Goal: Task Accomplishment & Management: Use online tool/utility

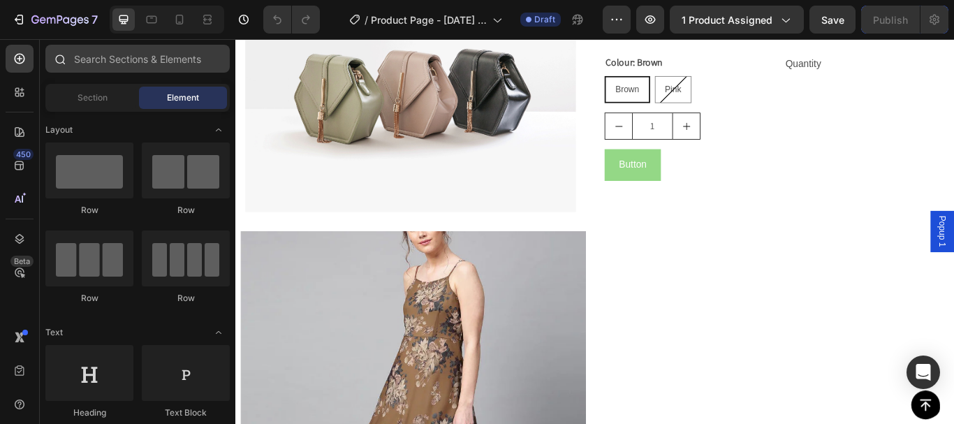
scroll to position [419, 0]
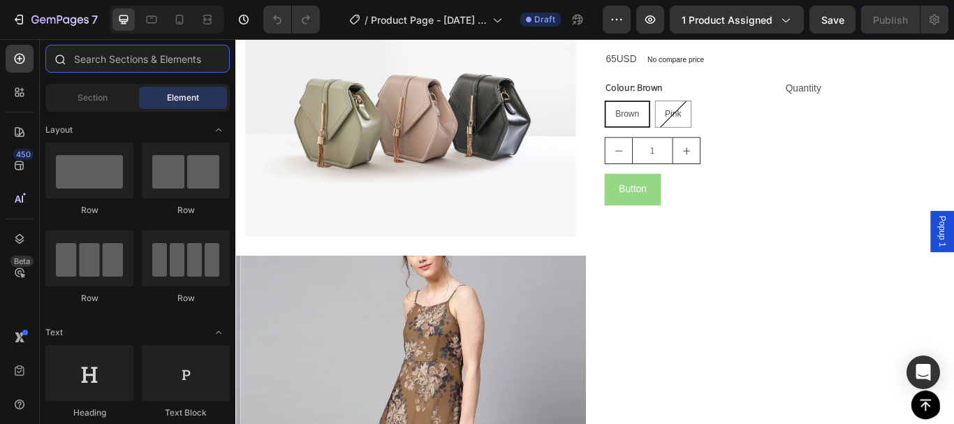
click at [124, 56] on input "text" at bounding box center [137, 59] width 184 height 28
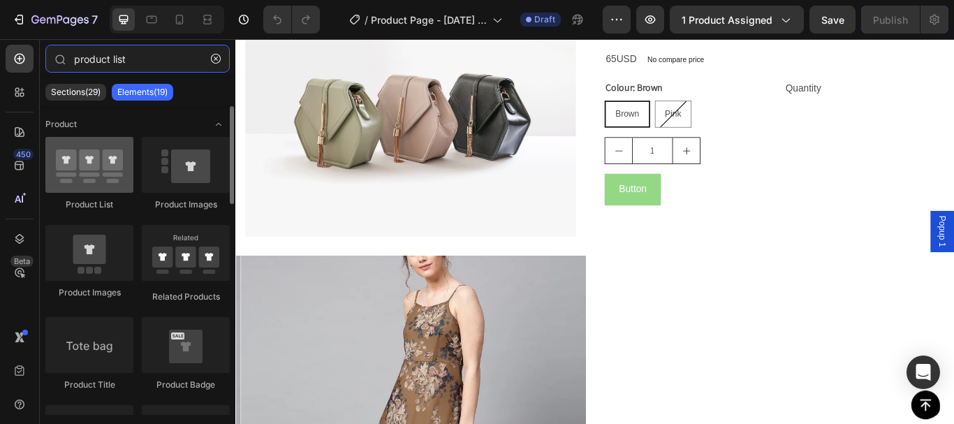
type input "product list"
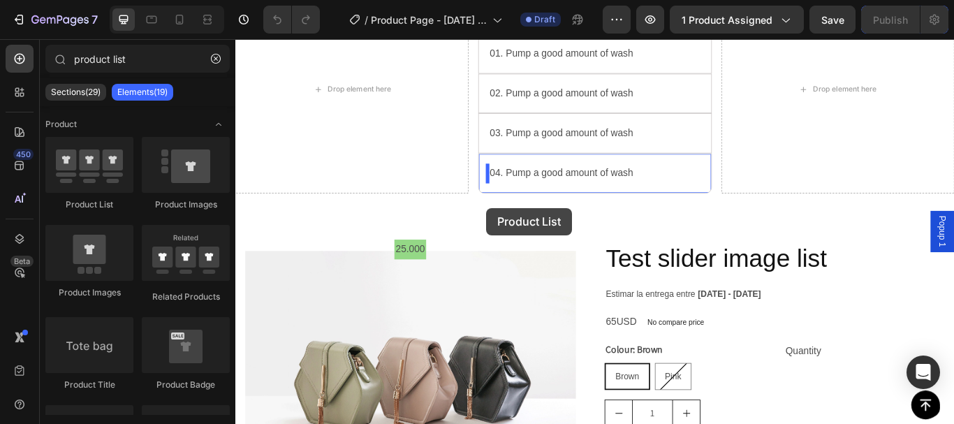
scroll to position [82, 0]
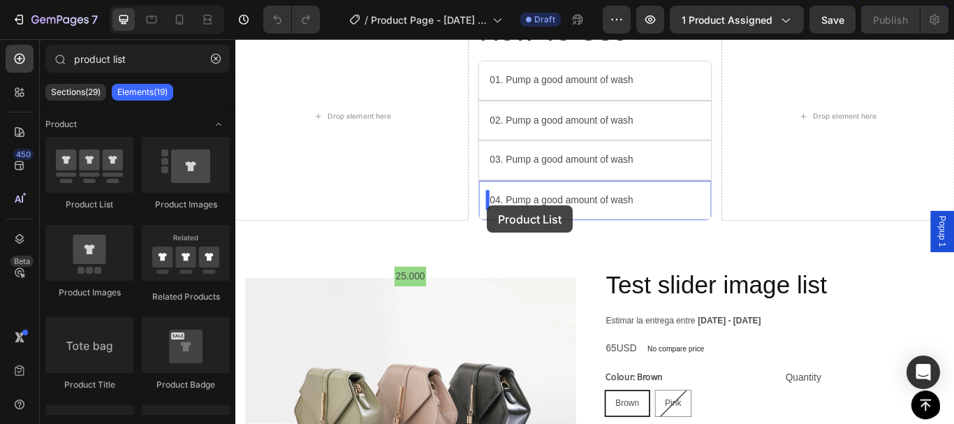
drag, startPoint x: 360, startPoint y: 210, endPoint x: 529, endPoint y: 233, distance: 170.5
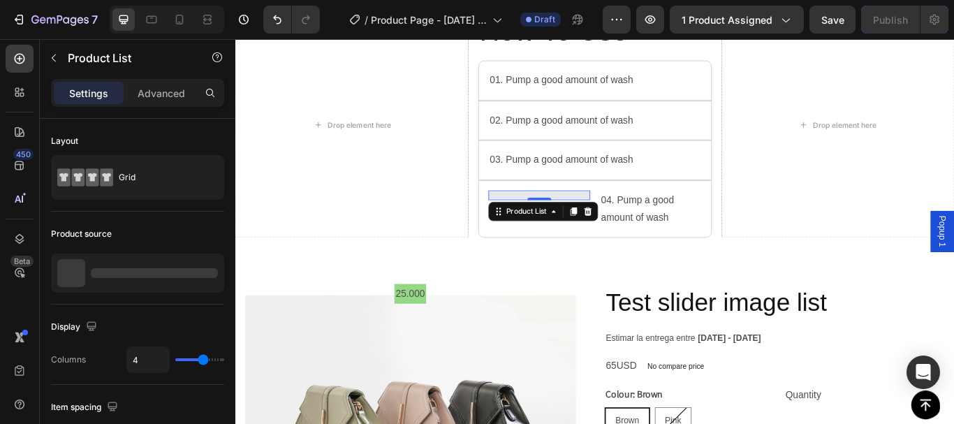
scroll to position [92, 0]
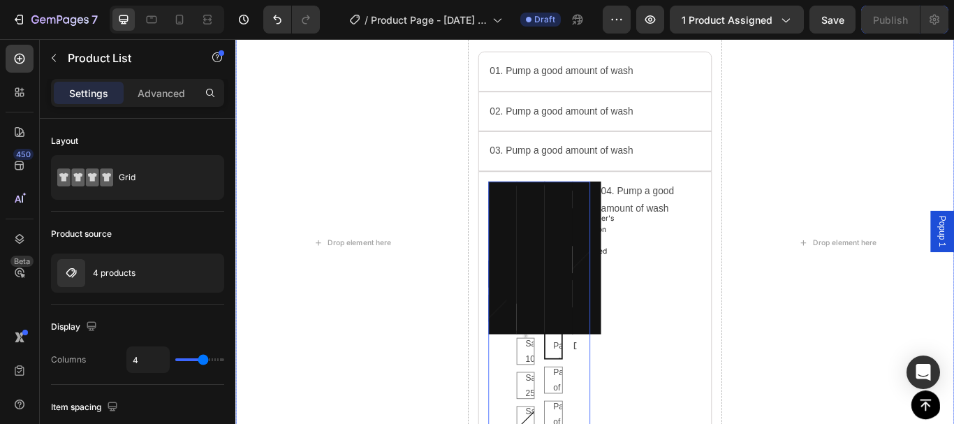
drag, startPoint x: 477, startPoint y: 274, endPoint x: 464, endPoint y: 341, distance: 67.6
click at [464, 341] on div "Drop element here How To Use Heading 01. Pump a good amount of wash Text Block …" at bounding box center [654, 276] width 838 height 557
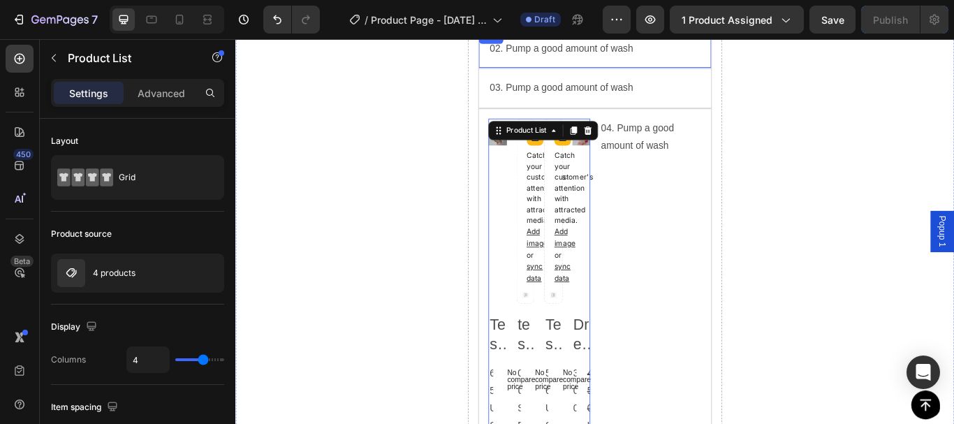
scroll to position [164, 0]
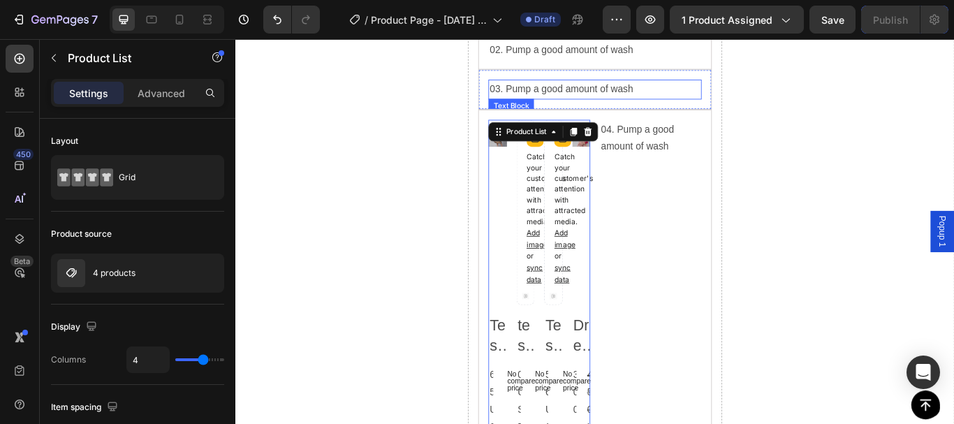
click at [574, 121] on div "03. Pump a good amount of wash Text Block Row" at bounding box center [654, 98] width 272 height 47
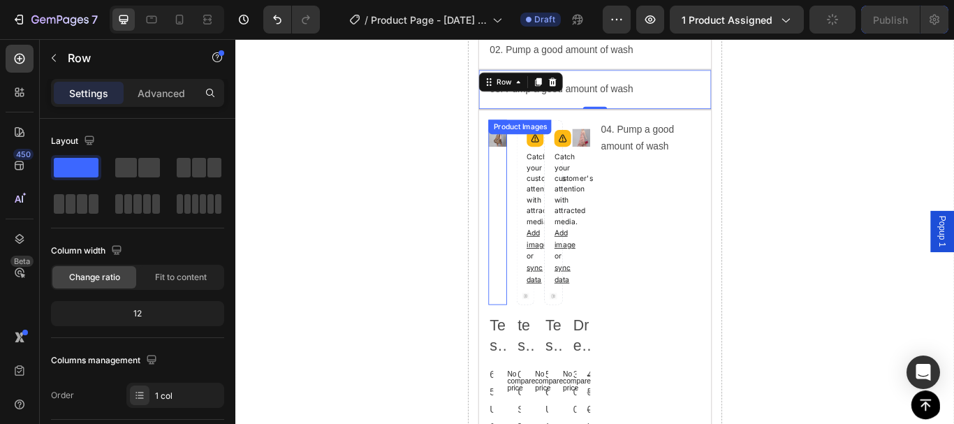
scroll to position [96, 0]
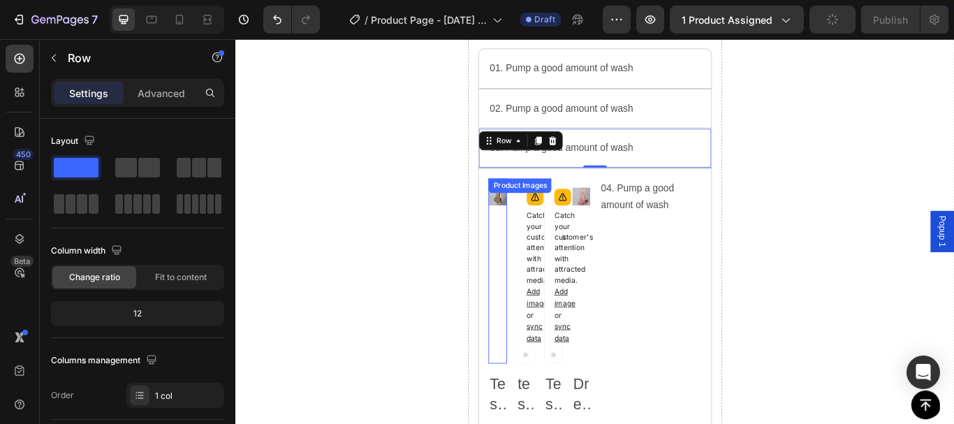
click at [530, 205] on div "Product Images" at bounding box center [540, 310] width 21 height 216
click at [566, 204] on div "Product Images" at bounding box center [566, 210] width 73 height 17
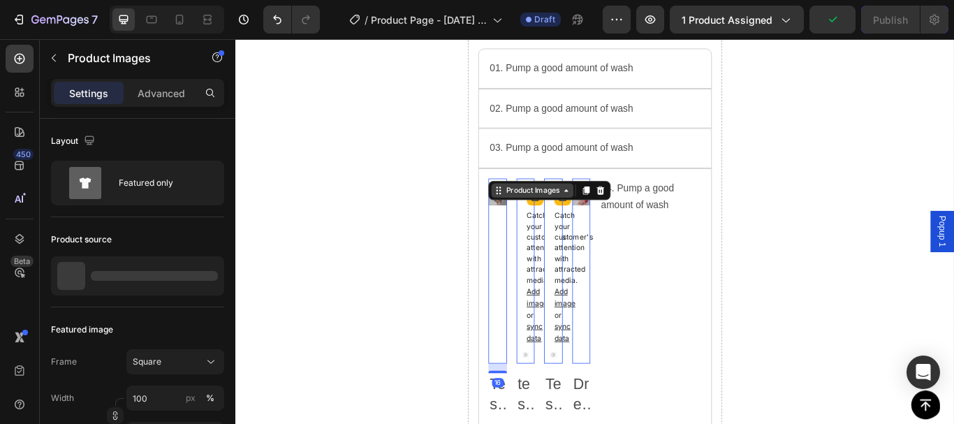
click at [586, 221] on div "Product Images" at bounding box center [581, 215] width 68 height 13
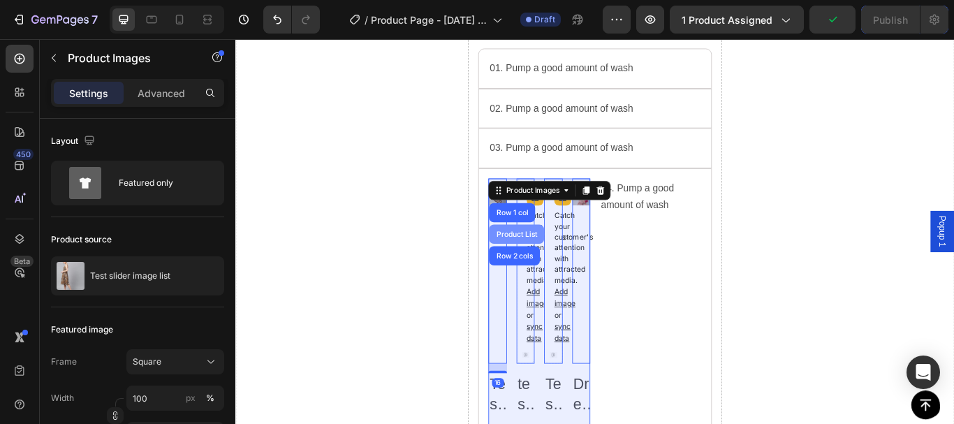
click at [566, 258] on div "Product List" at bounding box center [563, 267] width 64 height 22
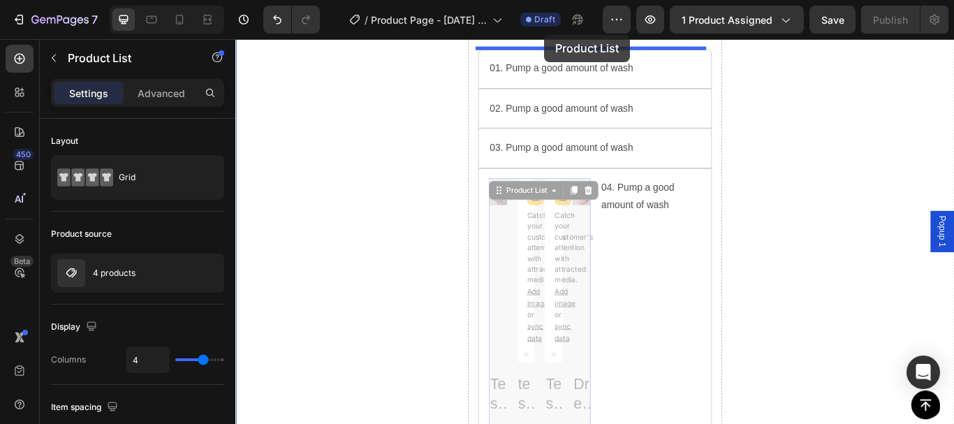
scroll to position [0, 0]
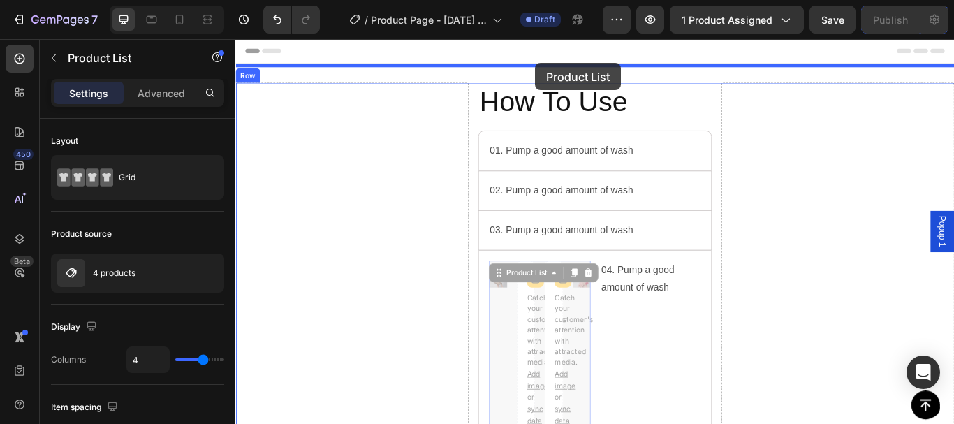
drag, startPoint x: 561, startPoint y: 217, endPoint x: 584, endPoint y: 70, distance: 149.2
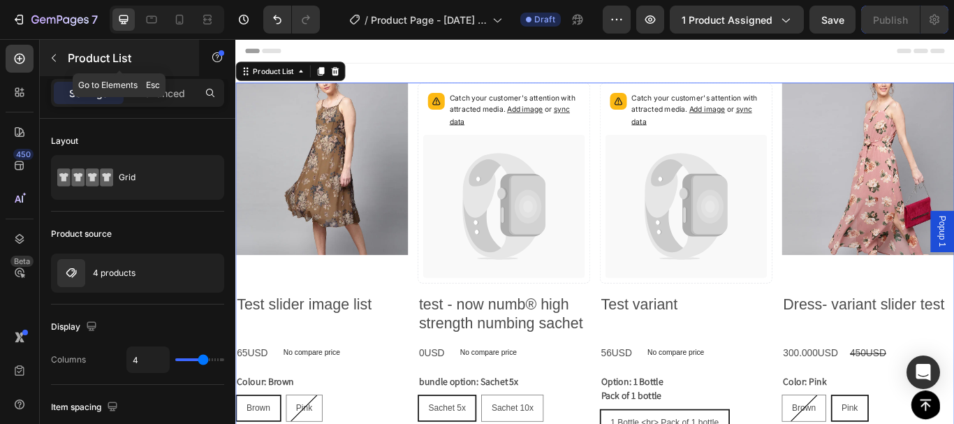
click at [52, 59] on icon "button" at bounding box center [54, 58] width 4 height 8
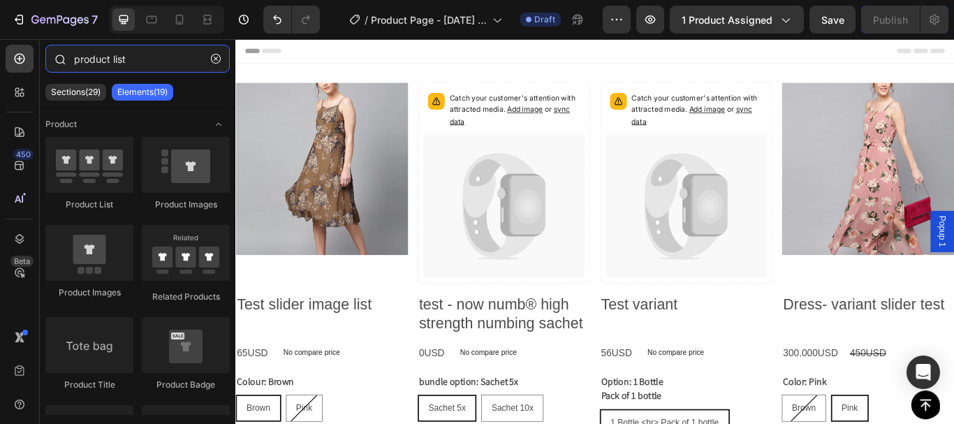
click at [147, 59] on input "product list" at bounding box center [137, 59] width 184 height 28
drag, startPoint x: 138, startPoint y: 59, endPoint x: 1, endPoint y: 59, distance: 136.8
click at [1, 59] on div "450 Beta product list Sections(29) Elements(19) Product Product List Product Im…" at bounding box center [117, 231] width 235 height 385
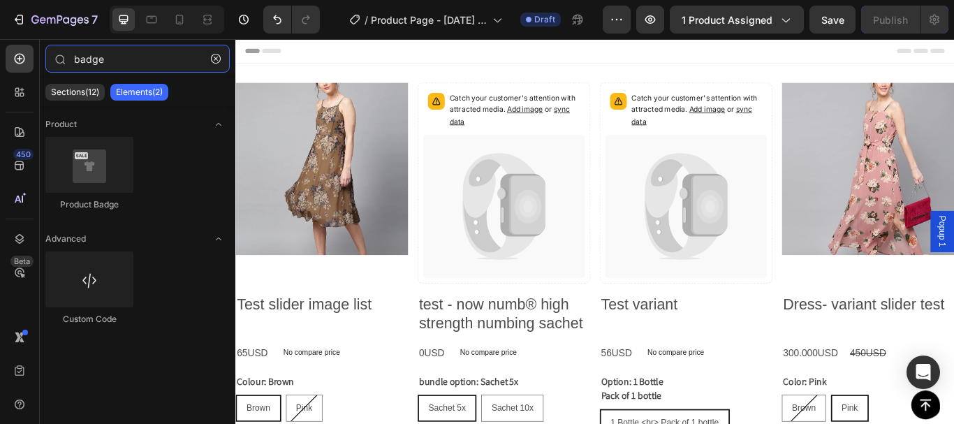
type input "badge"
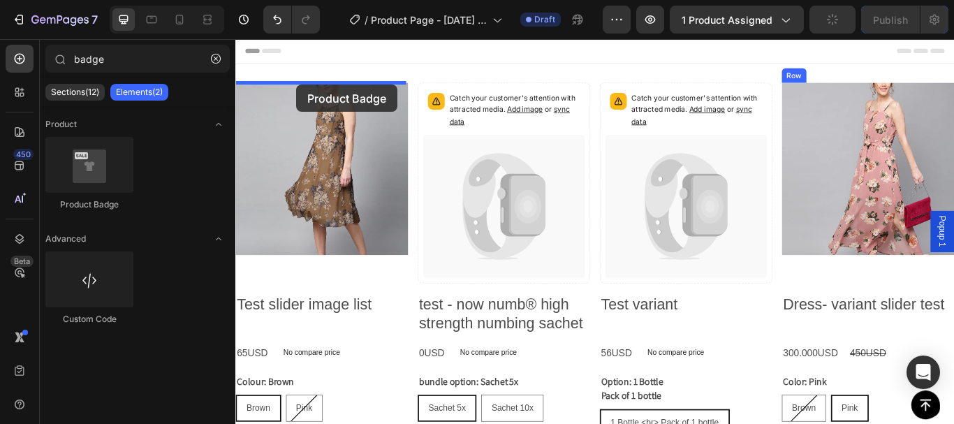
drag, startPoint x: 569, startPoint y: 179, endPoint x: 306, endPoint y: 92, distance: 277.3
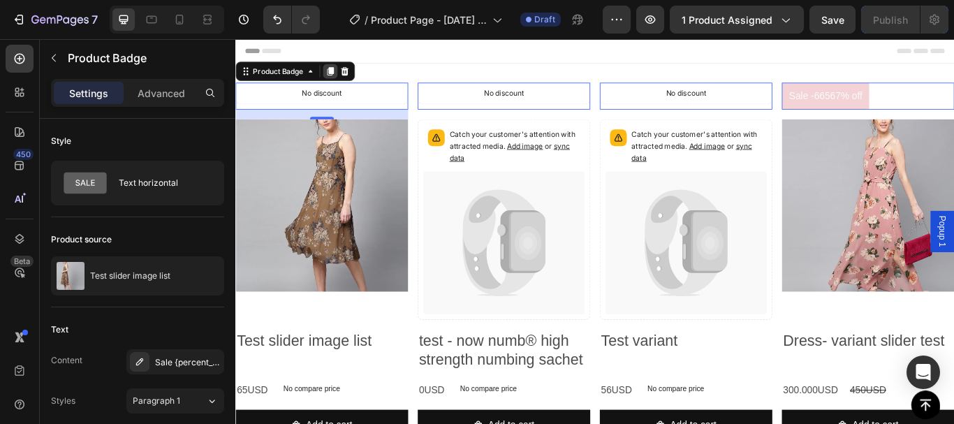
click at [347, 77] on icon at bounding box center [346, 77] width 8 height 10
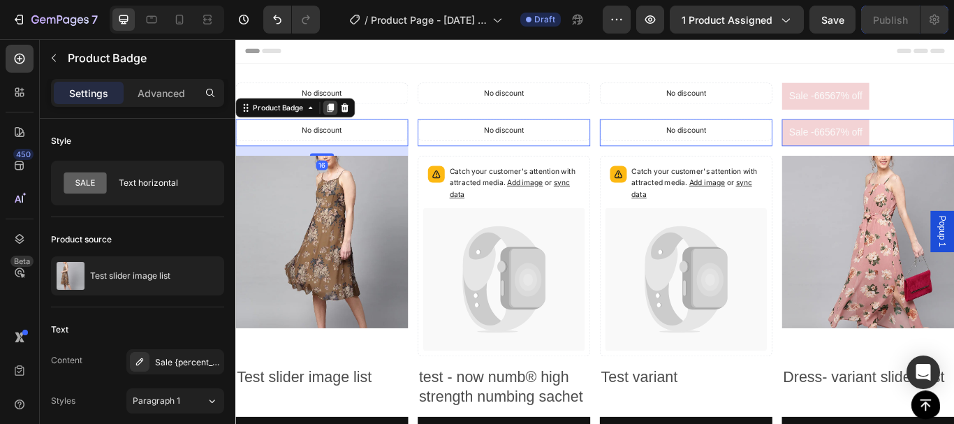
drag, startPoint x: 342, startPoint y: 119, endPoint x: 450, endPoint y: 163, distance: 116.6
click at [342, 119] on icon at bounding box center [346, 120] width 8 height 10
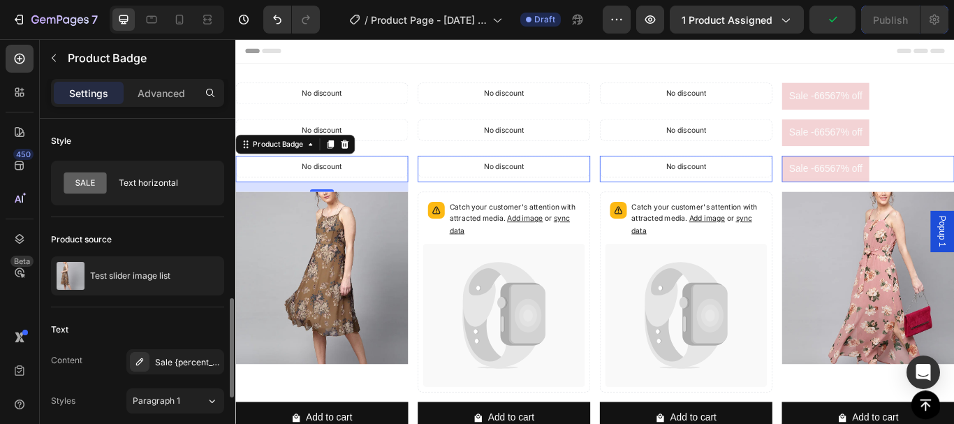
scroll to position [140, 0]
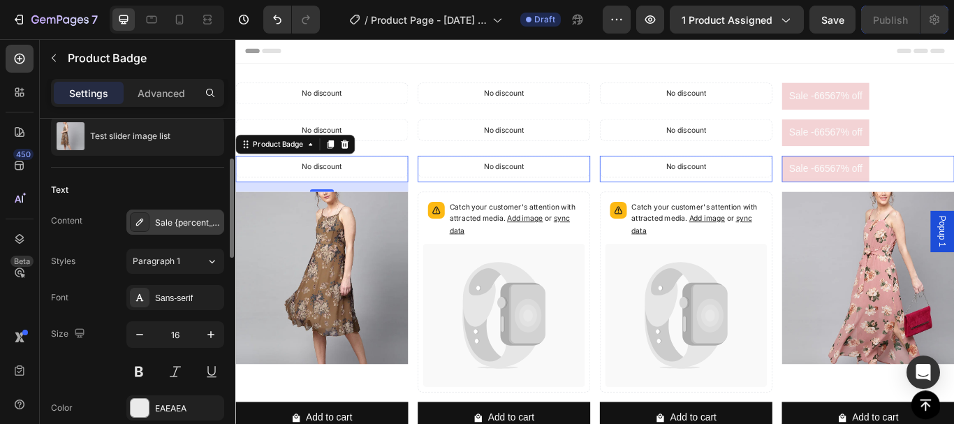
click at [183, 218] on div "Sale {percent_discount} off" at bounding box center [188, 222] width 66 height 13
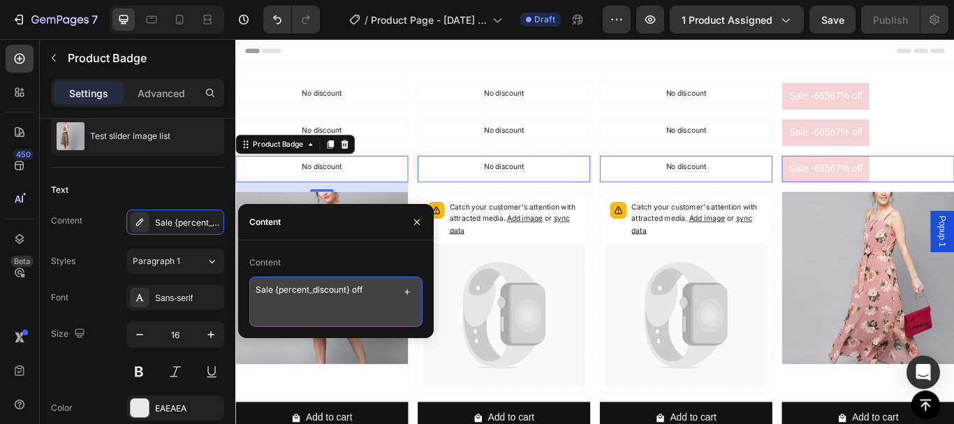
click at [370, 293] on textarea "Sale {percent_discount} off" at bounding box center [335, 301] width 173 height 50
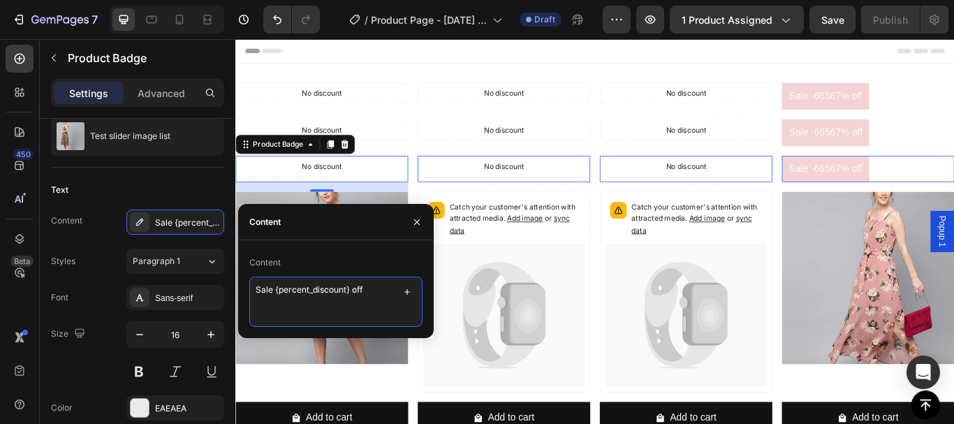
paste textarea "New Items"
type textarea "New Items"
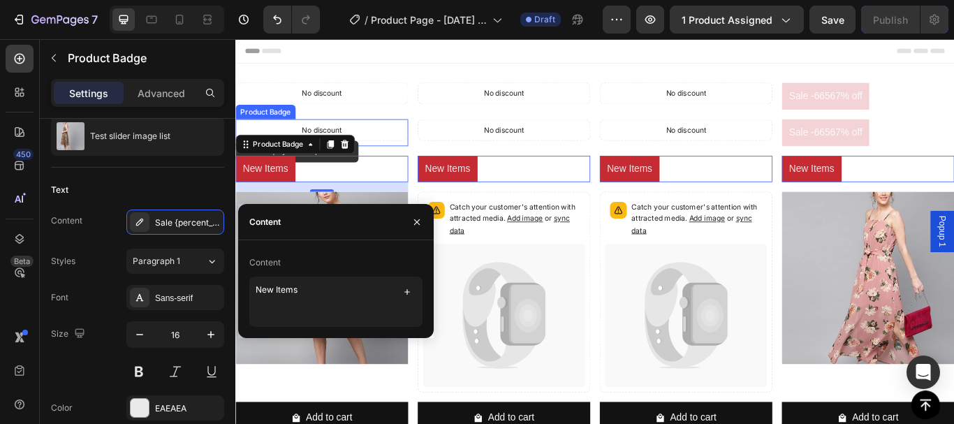
click at [290, 141] on div "No discount" at bounding box center [336, 145] width 200 height 24
click at [287, 141] on div "No discount" at bounding box center [336, 145] width 200 height 24
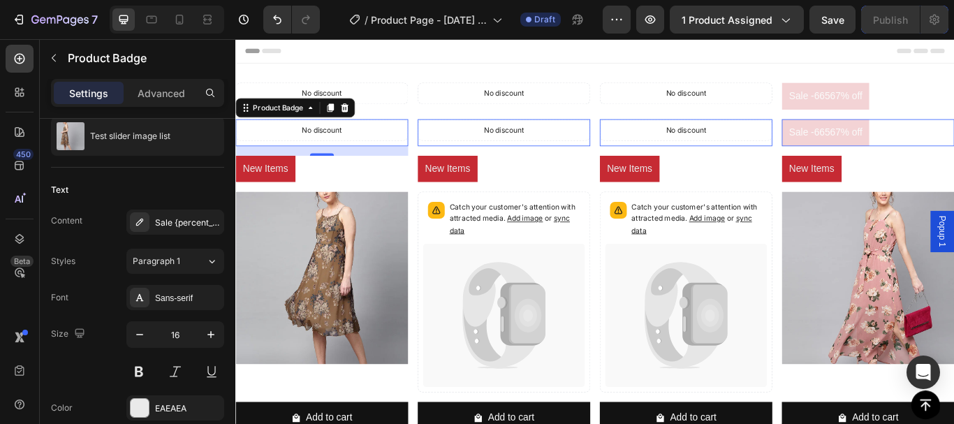
click at [181, 221] on div "Sale {percent_discount} off" at bounding box center [188, 222] width 66 height 13
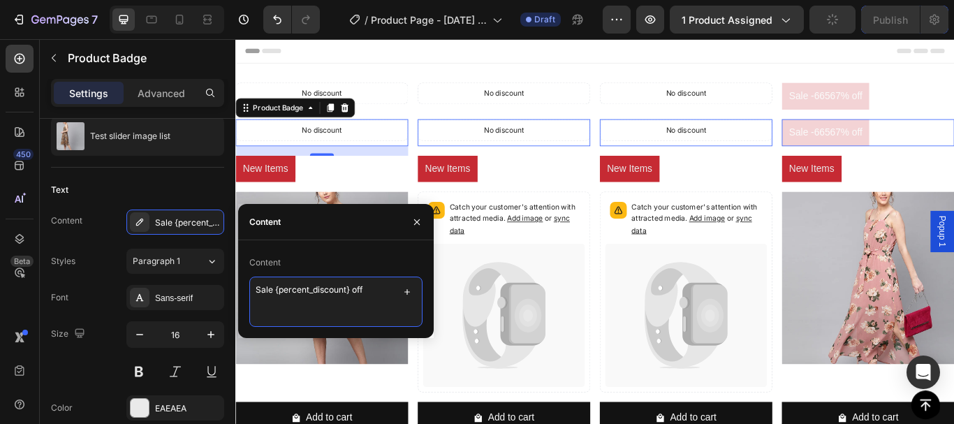
click at [302, 289] on textarea "Sale {percent_discount} off" at bounding box center [335, 301] width 173 height 50
paste textarea "popular Item"
type textarea "popular Item"
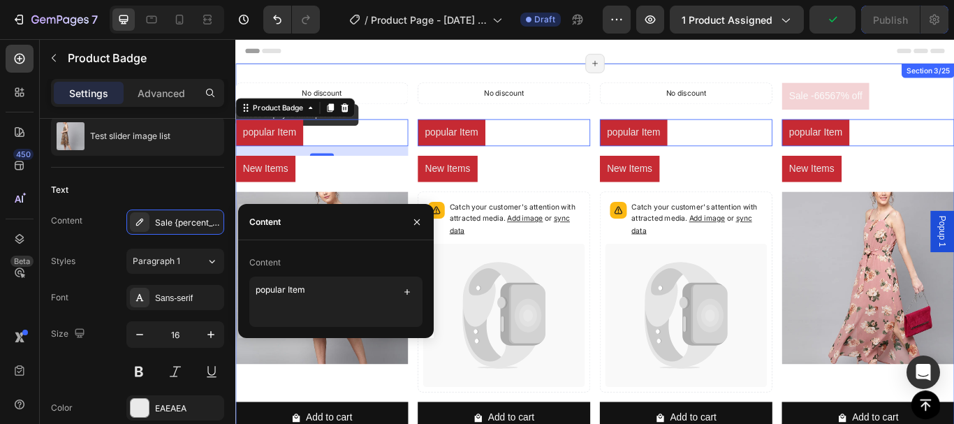
click at [361, 91] on div "No discount" at bounding box center [336, 103] width 200 height 24
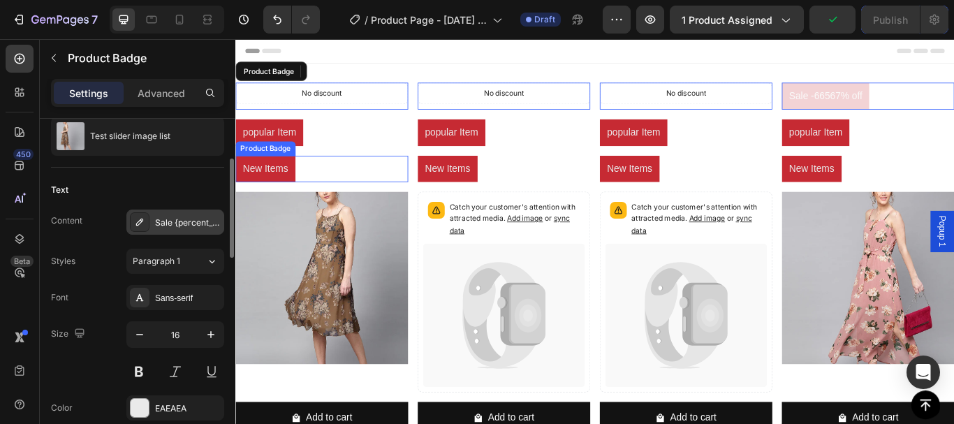
click at [192, 221] on div "Sale {percent_discount} off" at bounding box center [188, 222] width 66 height 13
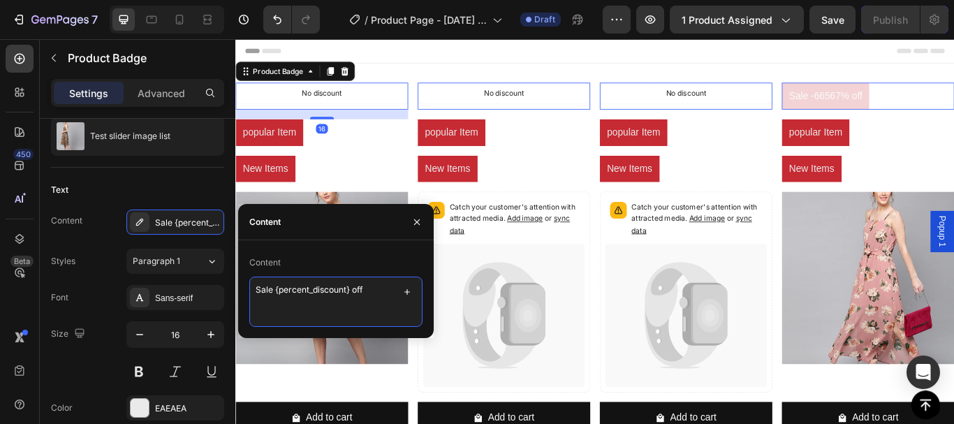
drag, startPoint x: 371, startPoint y: 285, endPoint x: 277, endPoint y: 288, distance: 94.3
click at [277, 288] on textarea "Sale {percent_discount} off" at bounding box center [335, 301] width 173 height 50
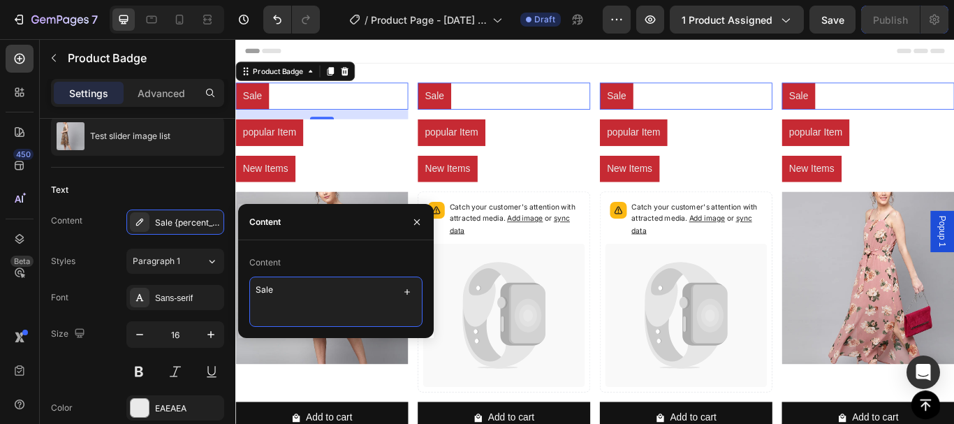
type textarea "Sale"
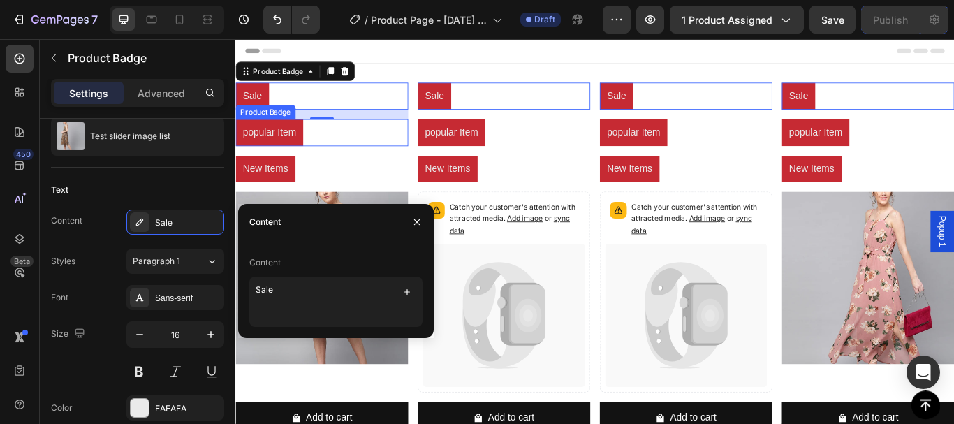
click at [281, 148] on pre "popular Item" at bounding box center [274, 148] width 79 height 31
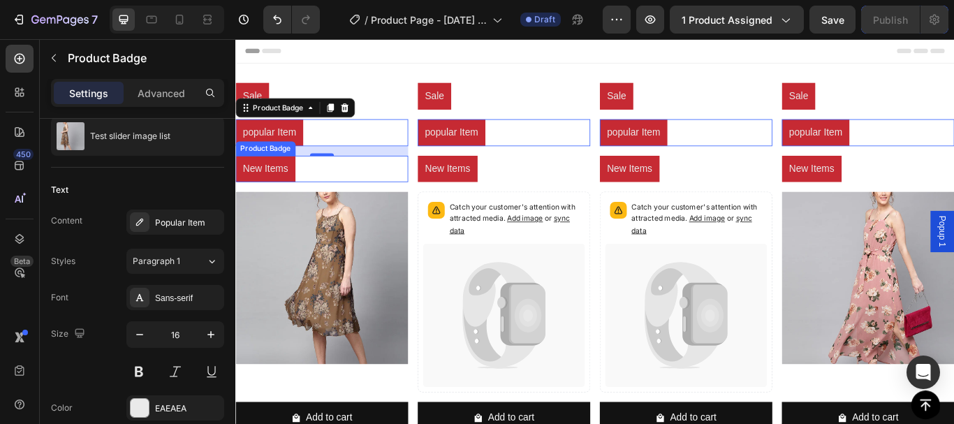
click at [258, 188] on pre "New Items" at bounding box center [270, 190] width 70 height 31
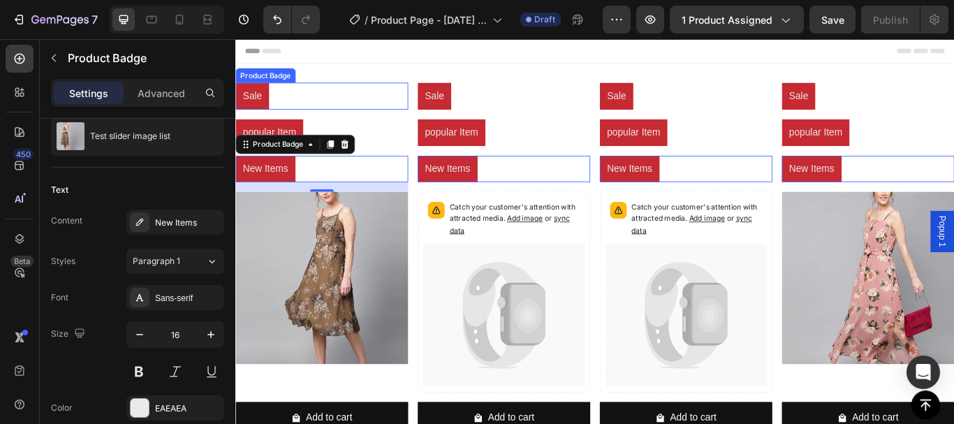
click at [256, 101] on pre "Sale" at bounding box center [254, 105] width 39 height 31
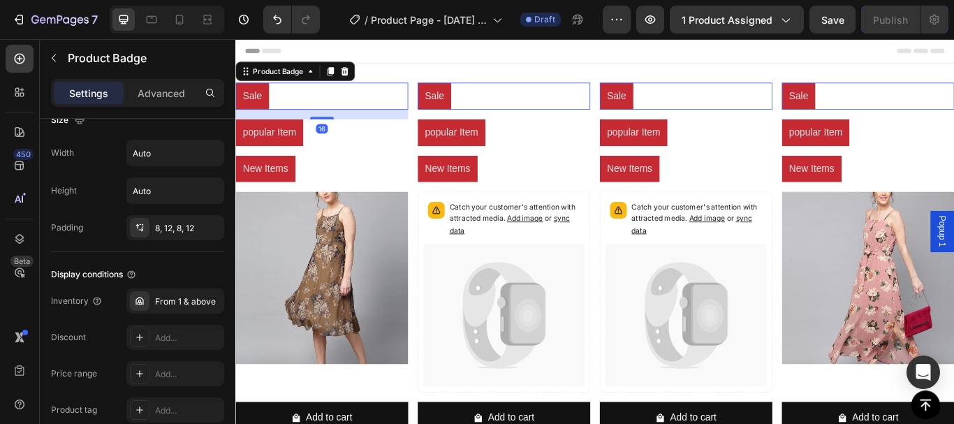
scroll to position [848, 0]
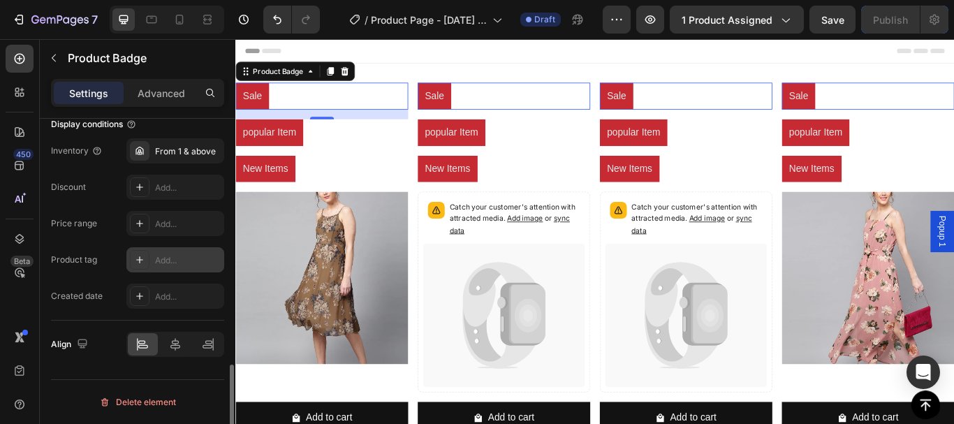
click at [165, 265] on div "Add..." at bounding box center [188, 260] width 66 height 13
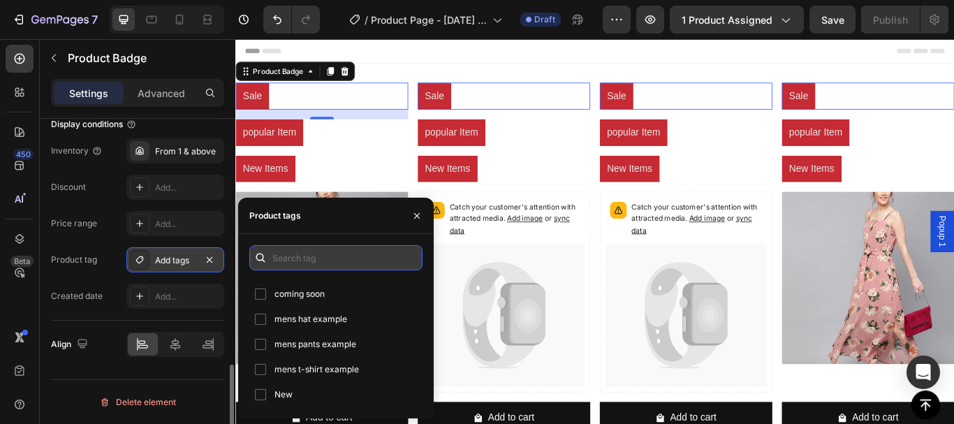
click at [334, 256] on input "text" at bounding box center [335, 257] width 173 height 25
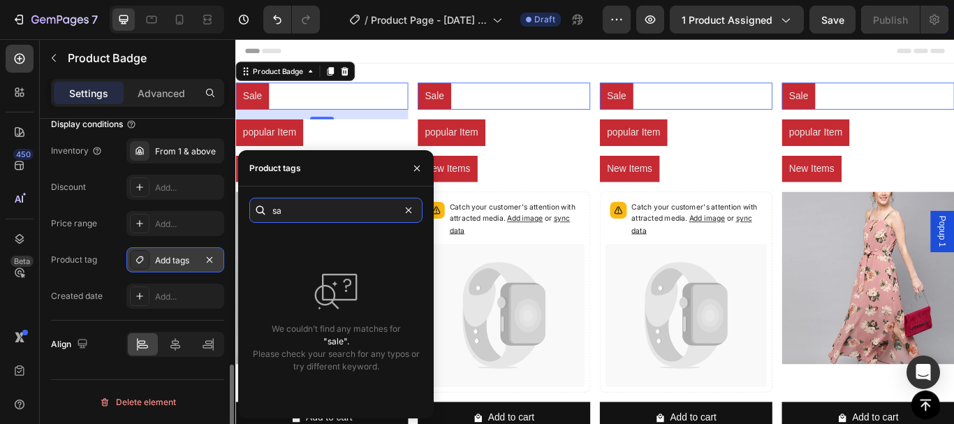
type input "s"
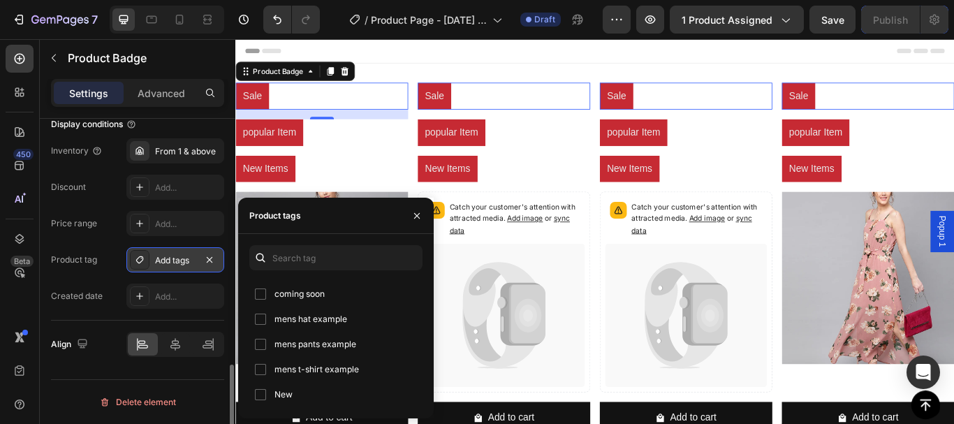
click at [575, 133] on div "popular Item" at bounding box center [548, 148] width 201 height 31
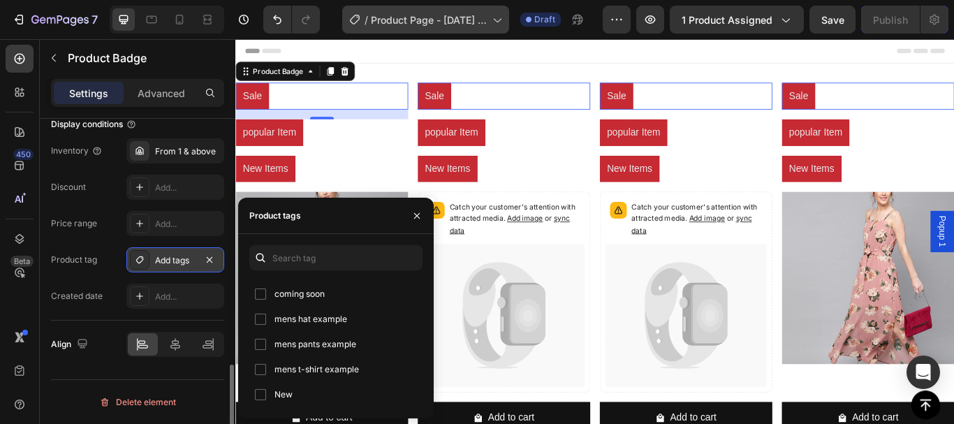
click at [575, 138] on div "popular Item" at bounding box center [548, 148] width 201 height 31
